Goal: Task Accomplishment & Management: Use online tool/utility

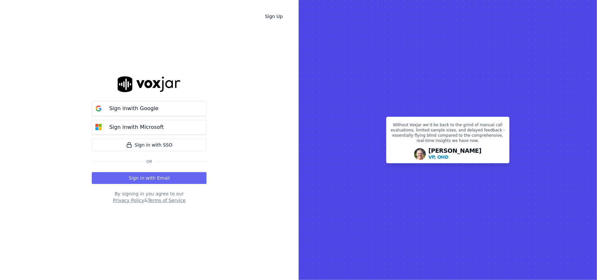
click at [135, 97] on div "Sign in with Google Sign in with Microsoft Sign in with SSO Or" at bounding box center [149, 133] width 115 height 72
click at [137, 110] on p "Sign in with Google" at bounding box center [133, 109] width 49 height 8
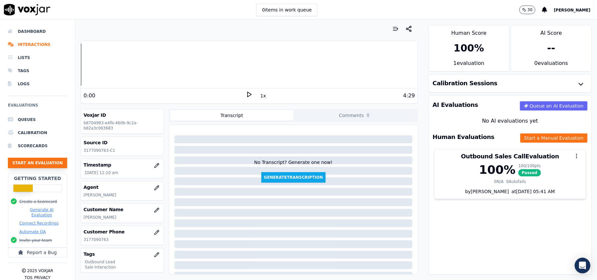
click at [31, 163] on button "Start an Evaluation" at bounding box center [37, 163] width 59 height 10
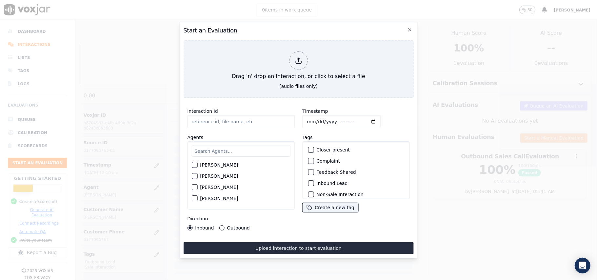
click at [317, 117] on input "Timestamp" at bounding box center [341, 121] width 78 height 13
click at [315, 118] on input "Timestamp" at bounding box center [341, 121] width 78 height 13
click at [313, 116] on input "Timestamp" at bounding box center [341, 121] width 78 height 13
click at [316, 119] on input "Timestamp" at bounding box center [341, 121] width 78 height 13
click at [307, 117] on input "Timestamp" at bounding box center [341, 121] width 78 height 13
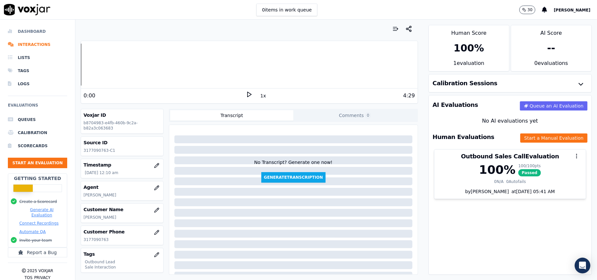
click at [26, 30] on li "Dashboard" at bounding box center [37, 31] width 59 height 13
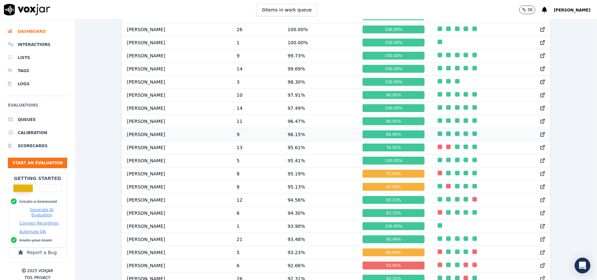
scroll to position [404, 0]
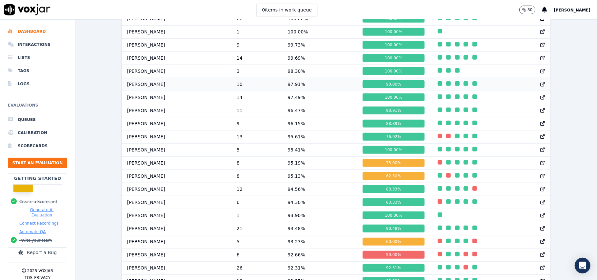
click at [472, 86] on button "button" at bounding box center [475, 83] width 7 height 5
